Goal: Task Accomplishment & Management: Use online tool/utility

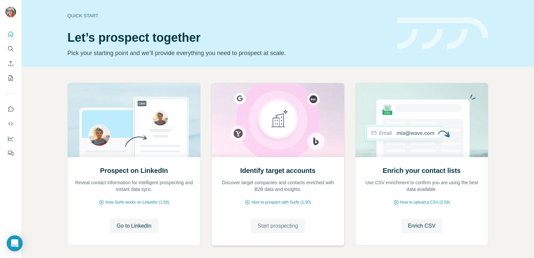
click at [283, 228] on span "Start prospecting" at bounding box center [278, 226] width 40 height 8
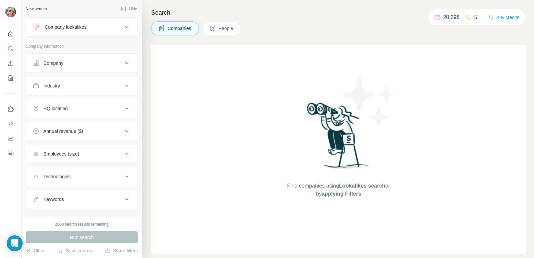
click at [95, 63] on div "Company" at bounding box center [78, 63] width 90 height 7
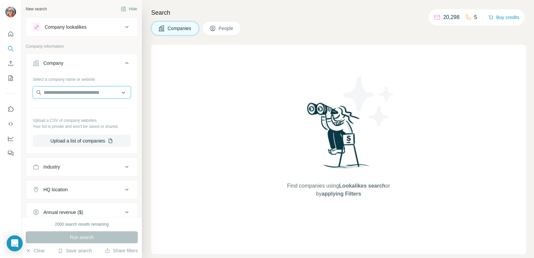
click at [88, 90] on input "text" at bounding box center [82, 92] width 98 height 12
click at [87, 90] on input "text" at bounding box center [82, 92] width 98 height 12
click at [11, 49] on icon "Search" at bounding box center [10, 48] width 7 height 7
click at [9, 49] on icon "Search" at bounding box center [10, 48] width 7 height 7
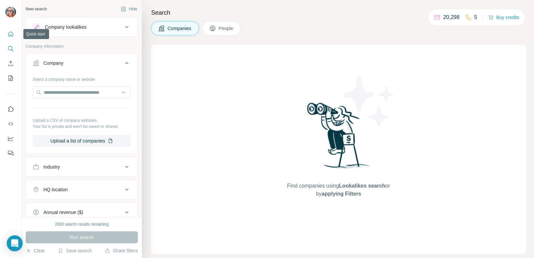
click at [13, 32] on icon "Quick start" at bounding box center [10, 34] width 7 height 7
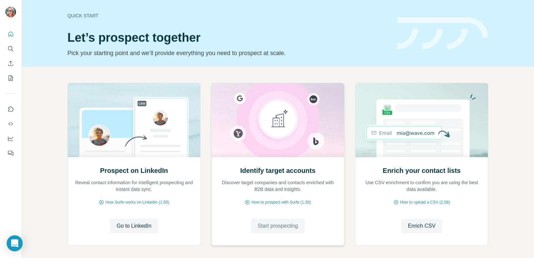
click at [282, 220] on button "Start prospecting" at bounding box center [278, 226] width 54 height 15
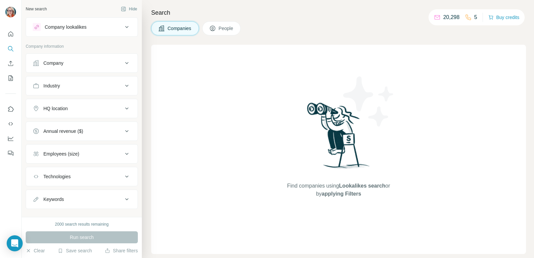
click at [181, 26] on span "Companies" at bounding box center [179, 28] width 24 height 7
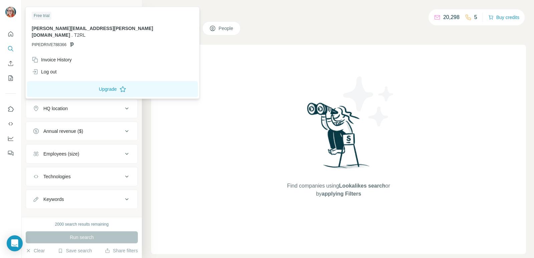
click at [13, 12] on img at bounding box center [10, 12] width 11 height 11
